Goal: Task Accomplishment & Management: Manage account settings

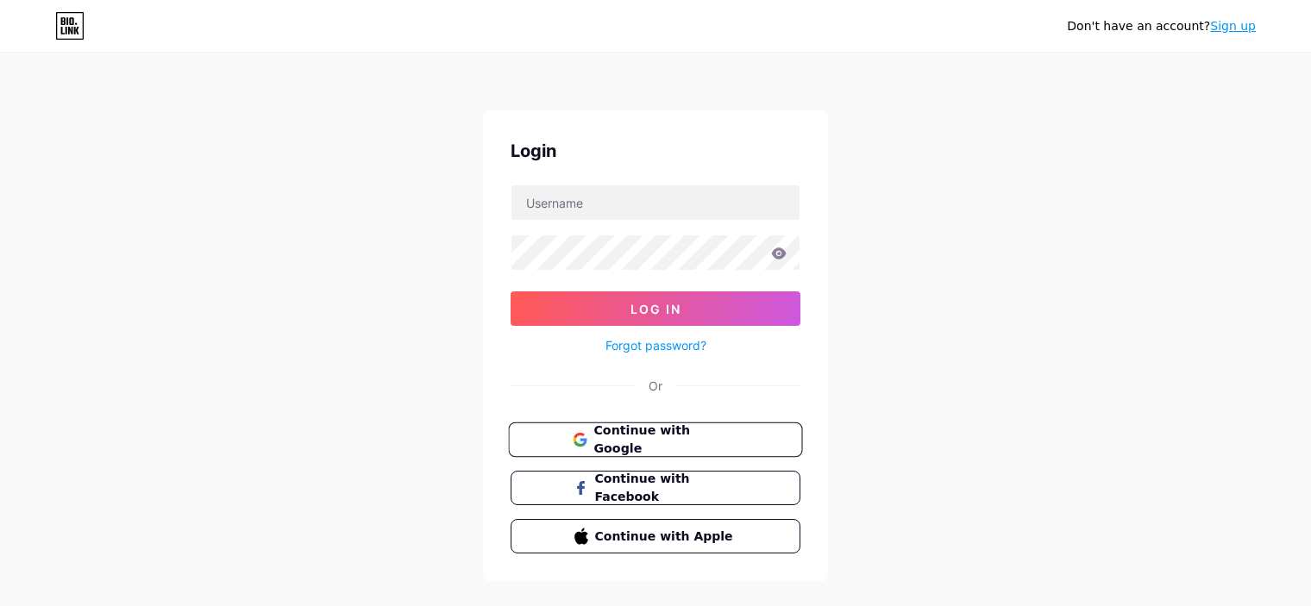
click at [692, 437] on span "Continue with Google" at bounding box center [666, 440] width 144 height 37
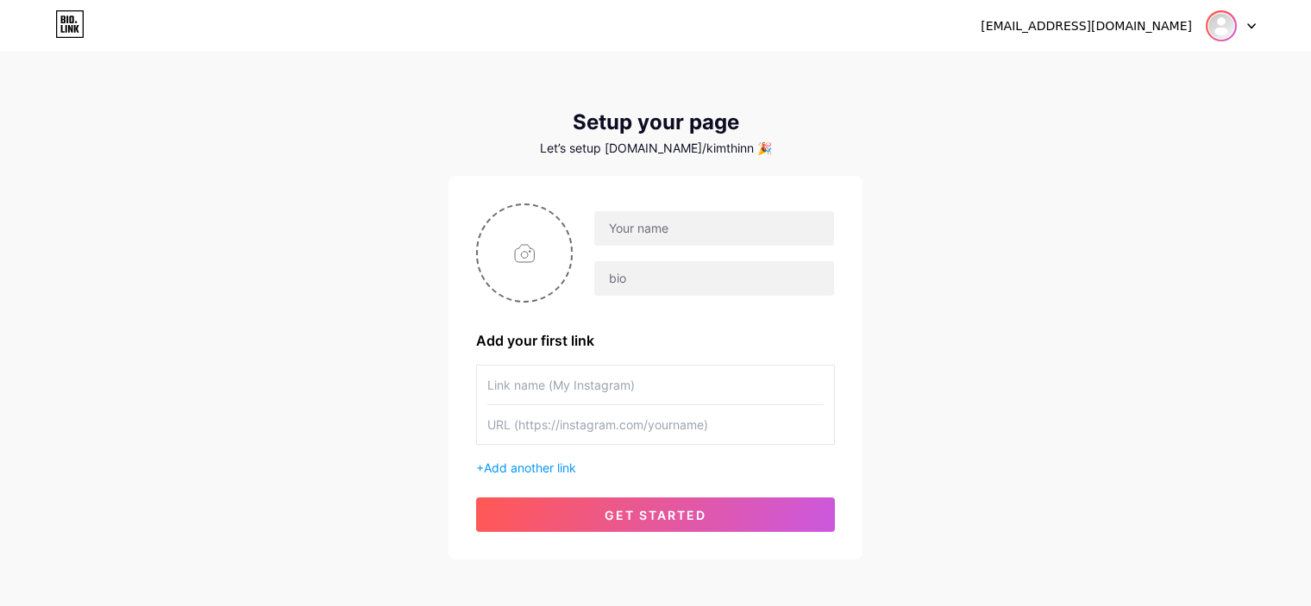
click at [1218, 27] on img at bounding box center [1222, 26] width 28 height 28
click at [1249, 23] on icon at bounding box center [1251, 26] width 9 height 6
click at [1121, 203] on div "nkthien1986@gmail.com Dashboard Logout Setup your page Let’s setup bio.link/kim…" at bounding box center [655, 307] width 1311 height 615
click at [650, 227] on input "text" at bounding box center [714, 228] width 240 height 35
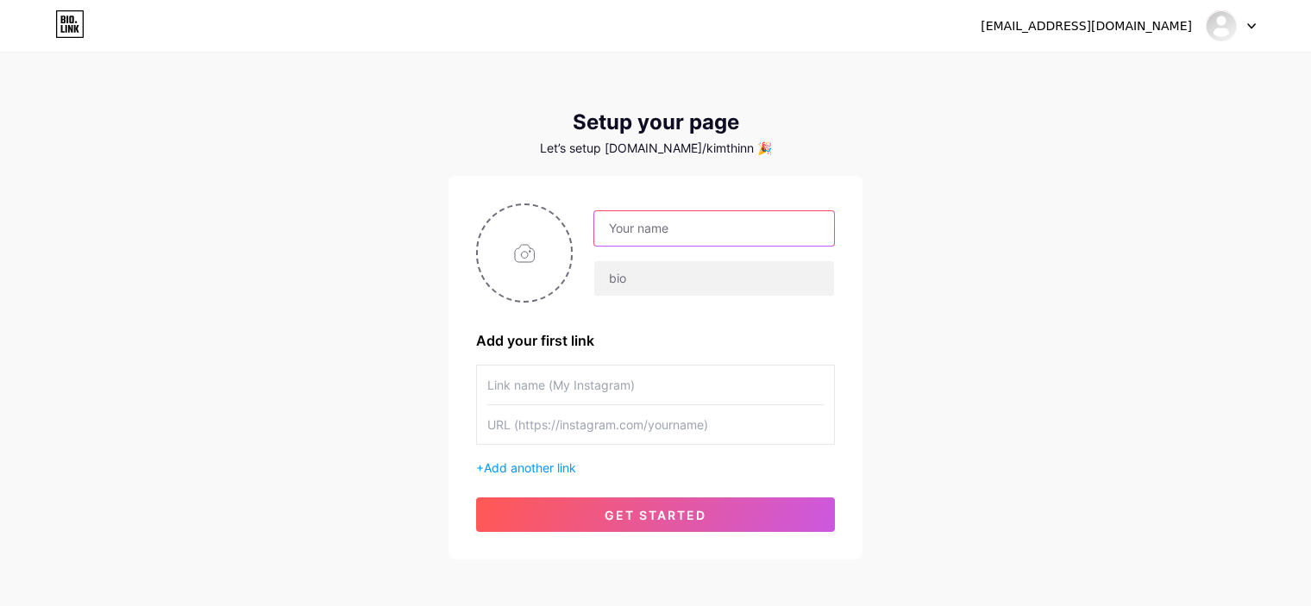
click at [638, 224] on input "text" at bounding box center [714, 228] width 240 height 35
click at [1252, 24] on icon at bounding box center [1251, 26] width 9 height 6
click at [1101, 73] on link "Dashboard" at bounding box center [1148, 70] width 214 height 47
